Goal: Information Seeking & Learning: Learn about a topic

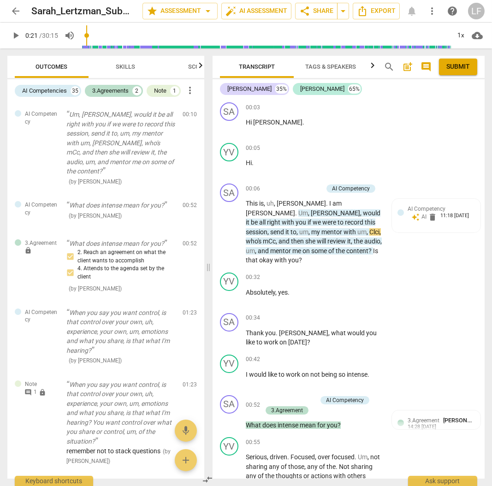
click at [18, 12] on span "arrow_back" at bounding box center [15, 11] width 11 height 11
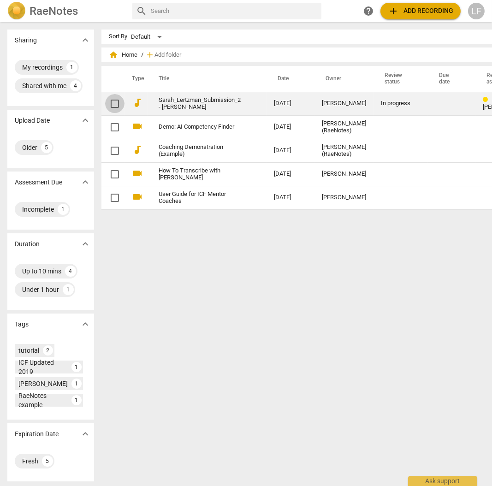
click at [105, 104] on input "checkbox" at bounding box center [114, 103] width 19 height 11
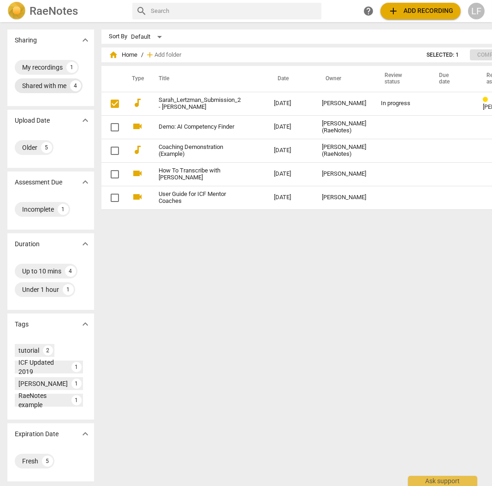
click at [32, 87] on div "Shared with me" at bounding box center [44, 85] width 44 height 9
checkbox input "true"
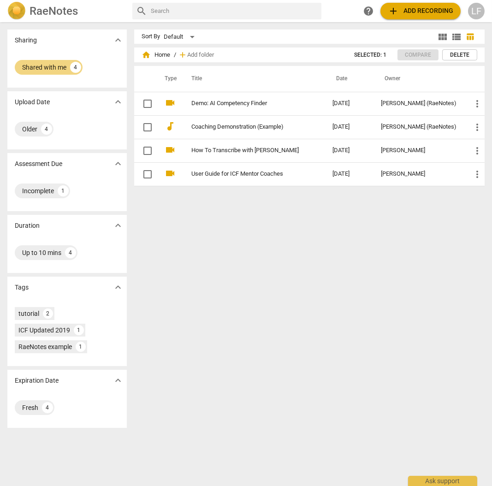
click at [437, 37] on span "view_module" at bounding box center [442, 36] width 11 height 11
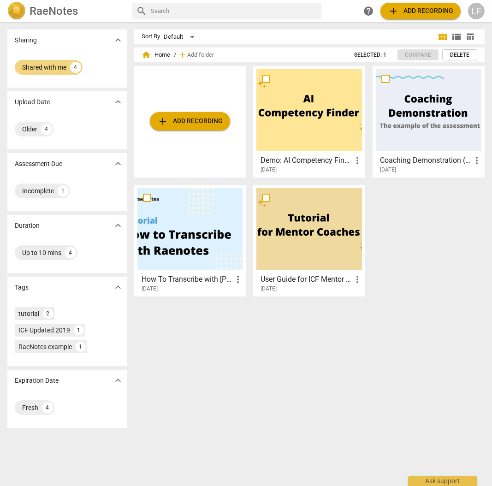
click at [292, 158] on h3 "Demo: AI Competency Finder" at bounding box center [305, 160] width 91 height 11
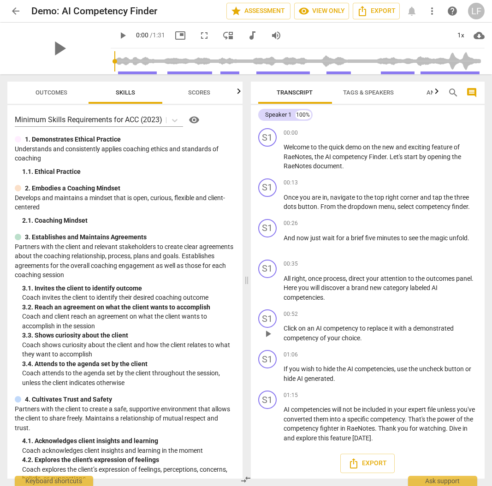
scroll to position [1, 0]
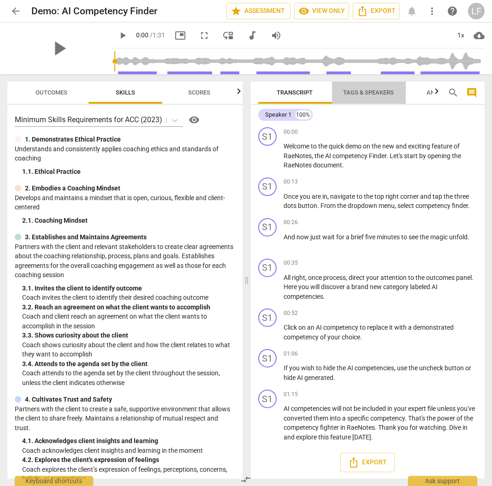
click at [359, 92] on span "Tags & Speakers" at bounding box center [368, 92] width 51 height 7
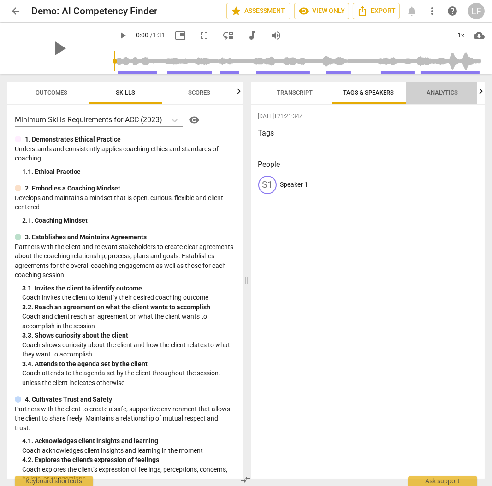
click at [445, 91] on span "Analytics" at bounding box center [442, 92] width 31 height 7
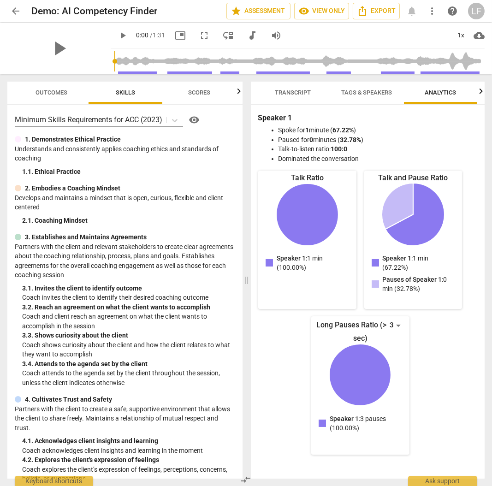
scroll to position [0, 2]
click at [293, 96] on span "Transcript" at bounding box center [293, 93] width 58 height 12
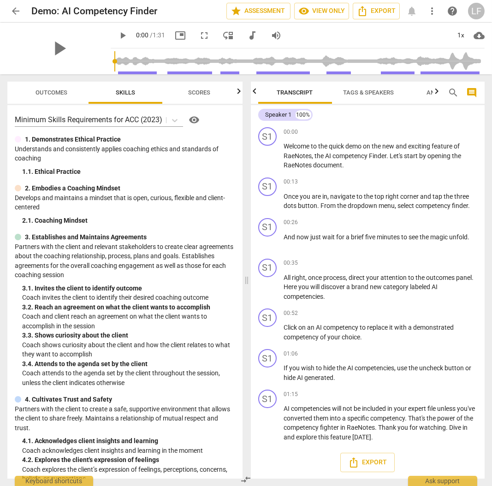
scroll to position [0, 0]
click at [322, 10] on span "visibility View only" at bounding box center [321, 11] width 47 height 11
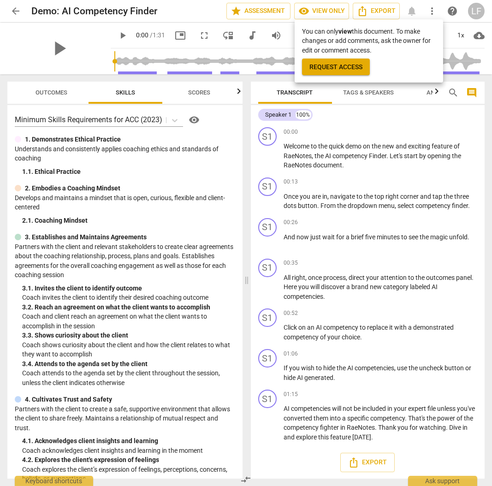
click at [264, 10] on div at bounding box center [246, 243] width 492 height 486
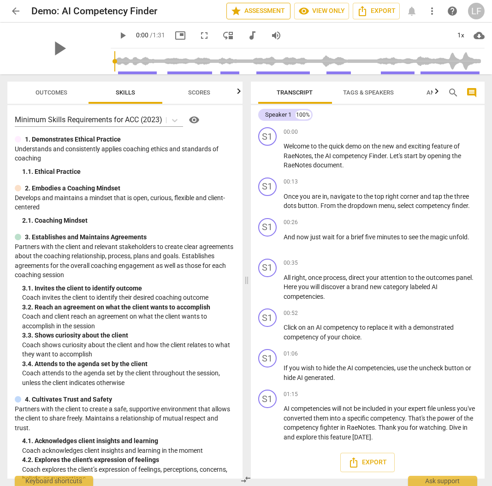
click at [264, 10] on span "star Assessment" at bounding box center [258, 11] width 56 height 11
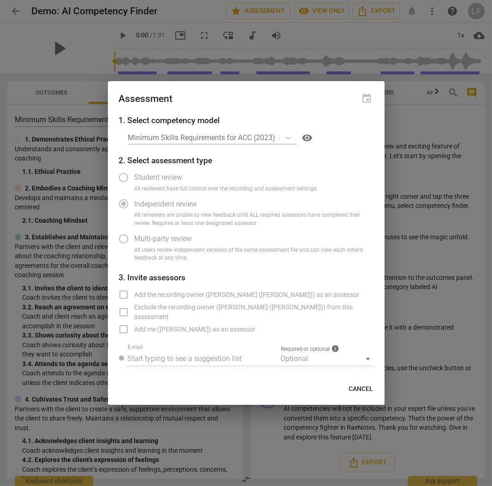
click at [288, 140] on div "Minimum Skills Requirements for ACC (2023) visibility" at bounding box center [250, 137] width 245 height 15
click at [357, 388] on span "Cancel" at bounding box center [361, 388] width 24 height 9
radio input "false"
